Goal: Find specific page/section: Find specific page/section

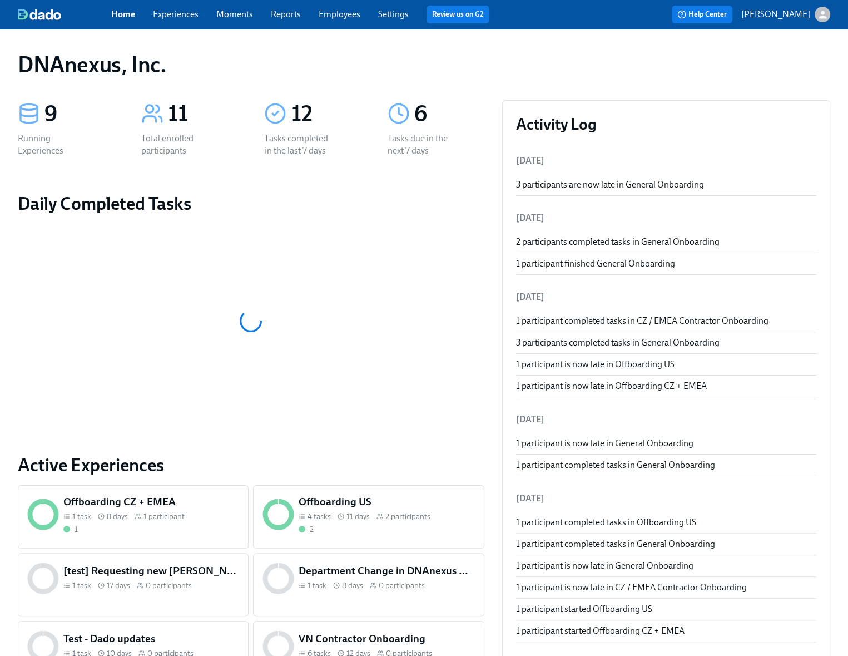
click at [182, 17] on link "Experiences" at bounding box center [176, 14] width 46 height 11
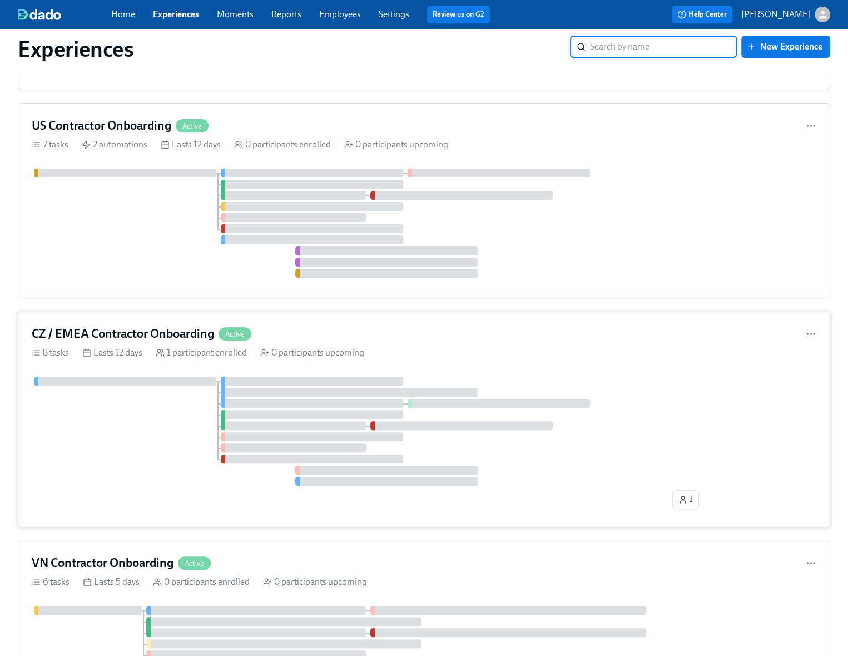
scroll to position [471, 0]
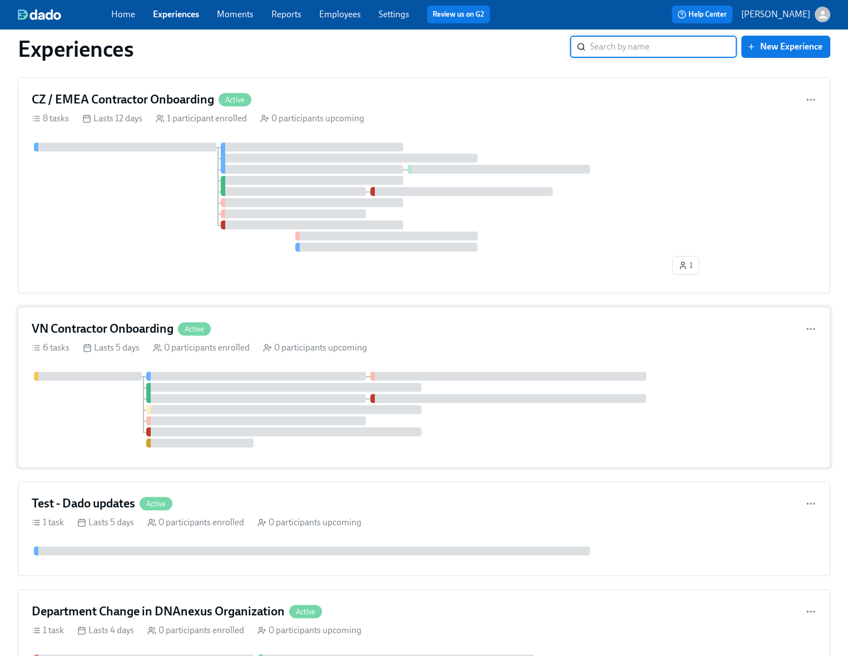
click at [91, 420] on div at bounding box center [424, 409] width 785 height 76
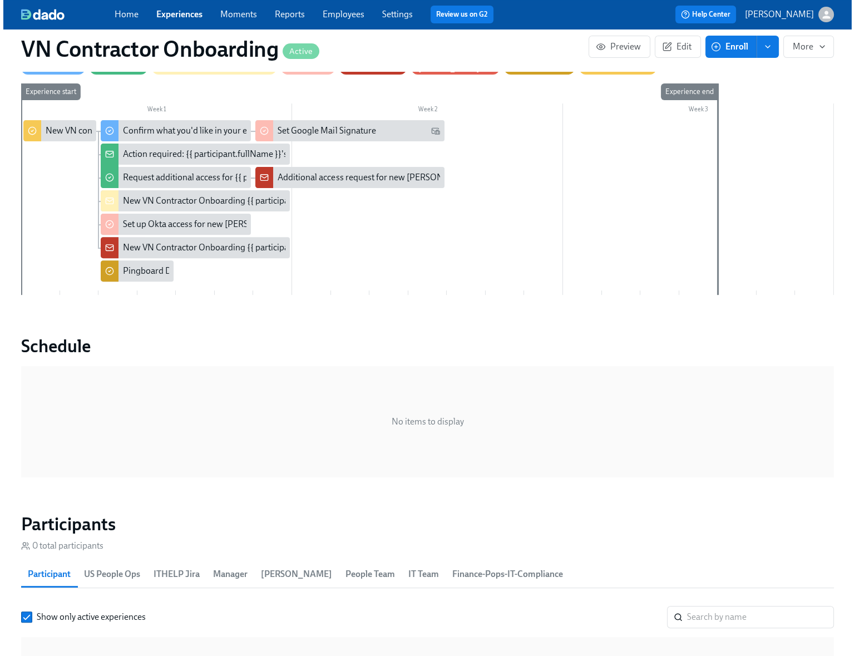
scroll to position [563, 0]
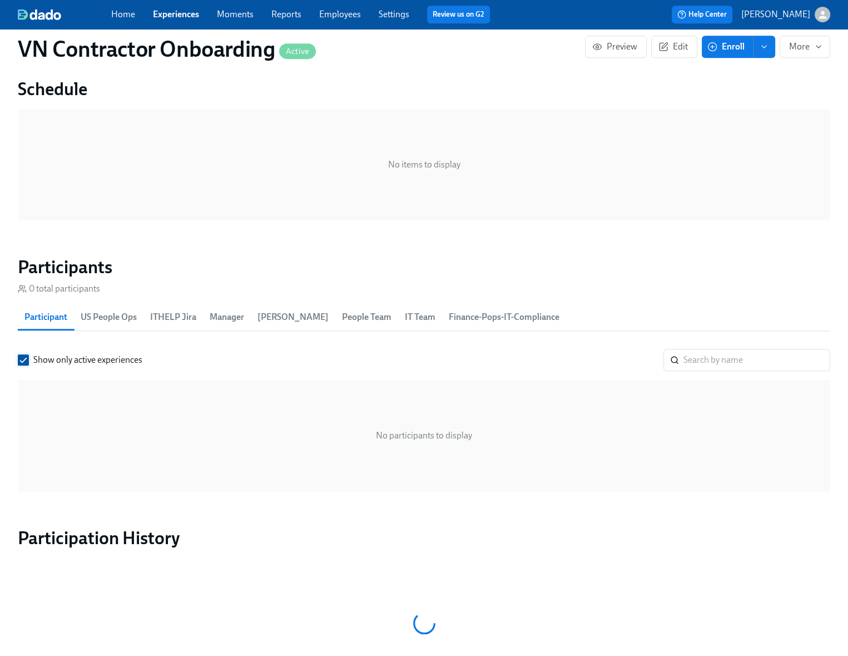
click at [23, 359] on input "Show only active experiences" at bounding box center [23, 360] width 10 height 10
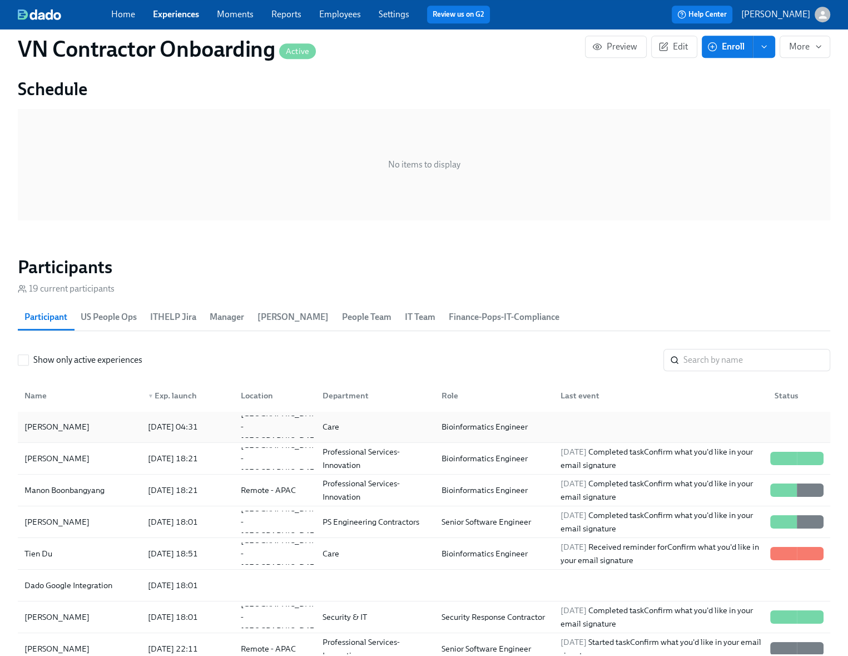
click at [123, 429] on div "[PERSON_NAME]" at bounding box center [79, 426] width 119 height 22
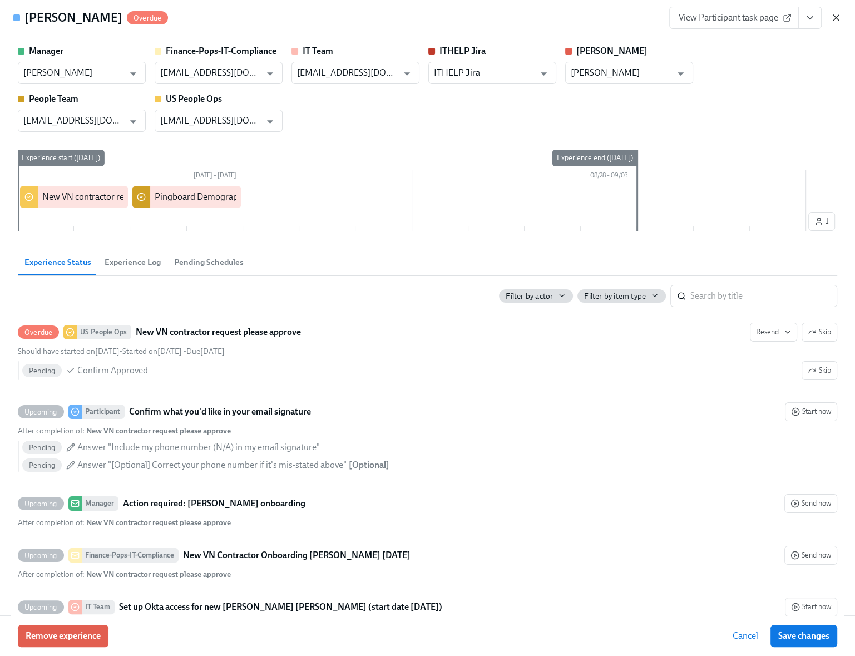
click at [837, 17] on icon "button" at bounding box center [835, 17] width 11 height 11
